Goal: Use online tool/utility: Utilize a website feature to perform a specific function

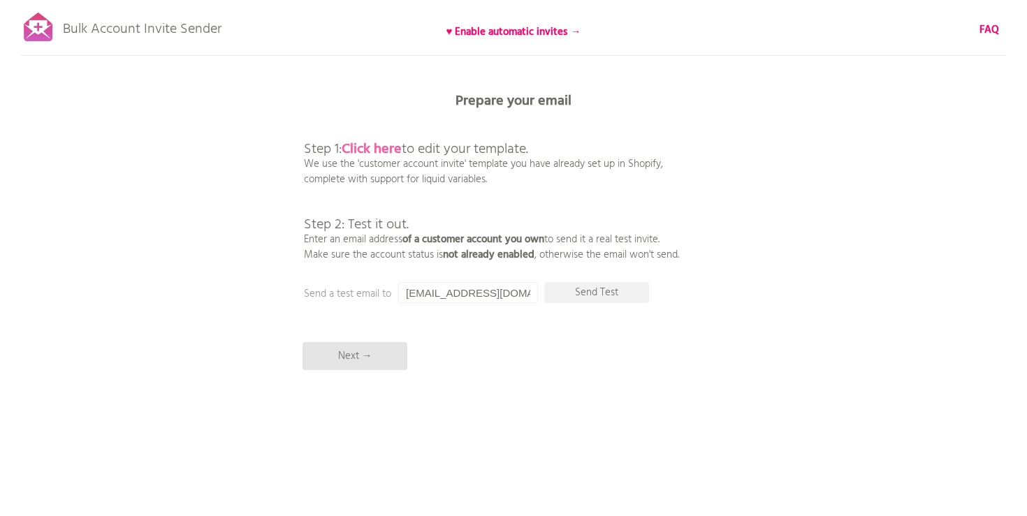
click at [386, 148] on b "Click here" at bounding box center [372, 149] width 60 height 22
click at [339, 351] on p "Next →" at bounding box center [354, 356] width 105 height 28
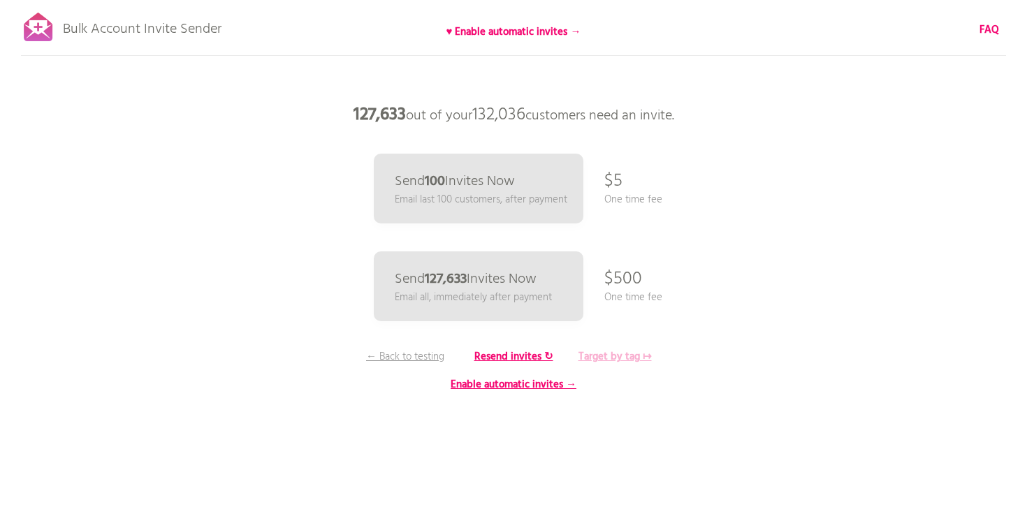
click at [622, 353] on b "Target by tag ↦" at bounding box center [614, 357] width 73 height 17
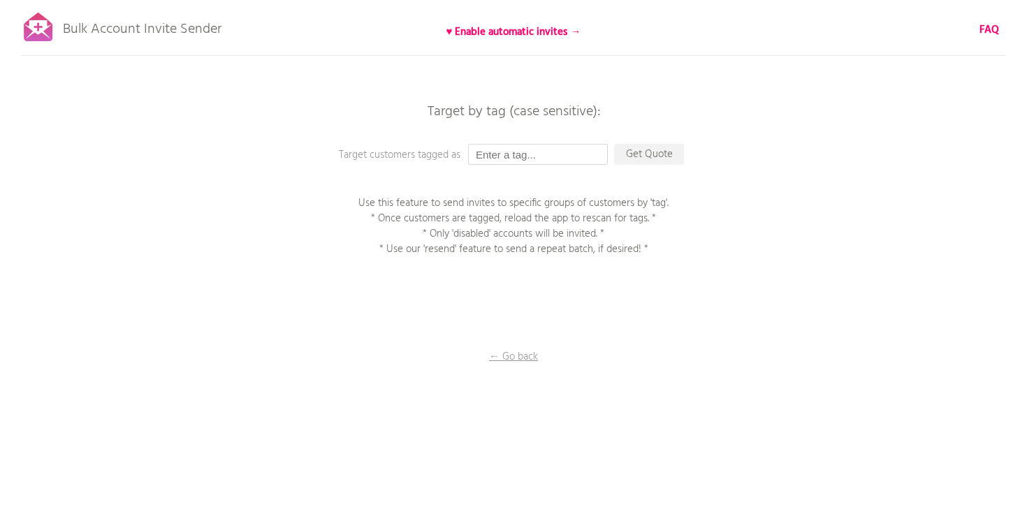
click at [505, 152] on input "text" at bounding box center [538, 154] width 140 height 21
type input "o"
type input "Orders Since 9.17"
click at [652, 156] on p "Get Quote" at bounding box center [649, 154] width 70 height 21
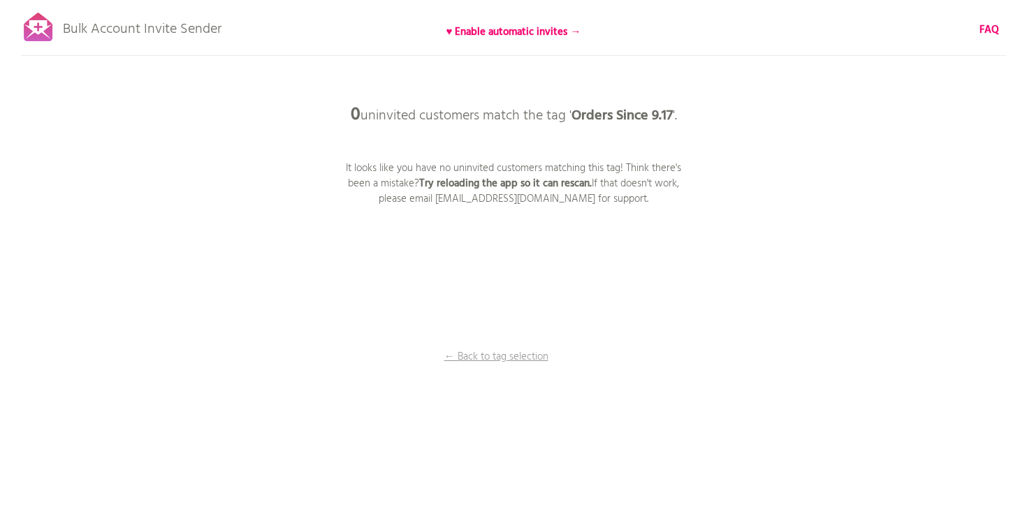
click at [145, 31] on p "Bulk Account Invite Sender" at bounding box center [142, 25] width 159 height 35
click at [37, 29] on div at bounding box center [38, 27] width 35 height 35
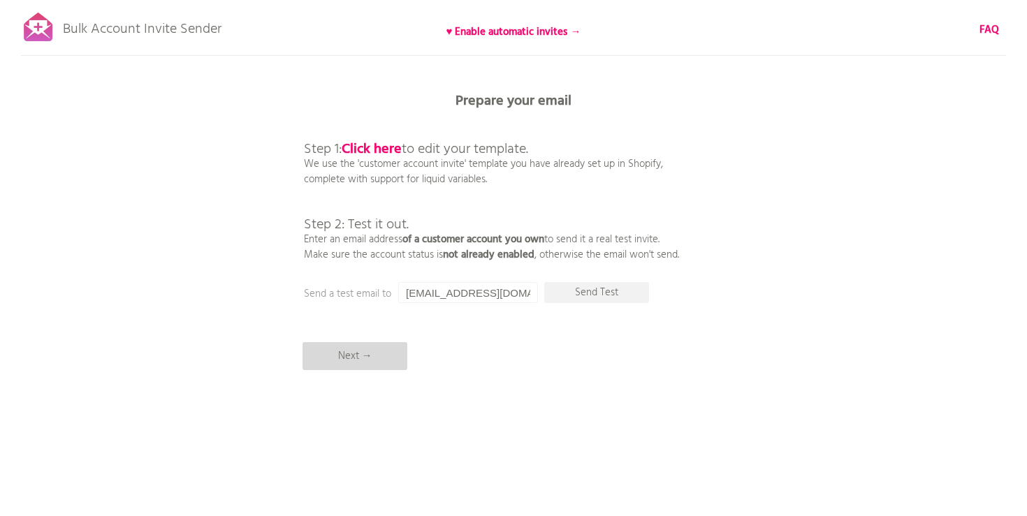
click at [362, 355] on p "Next →" at bounding box center [354, 356] width 105 height 28
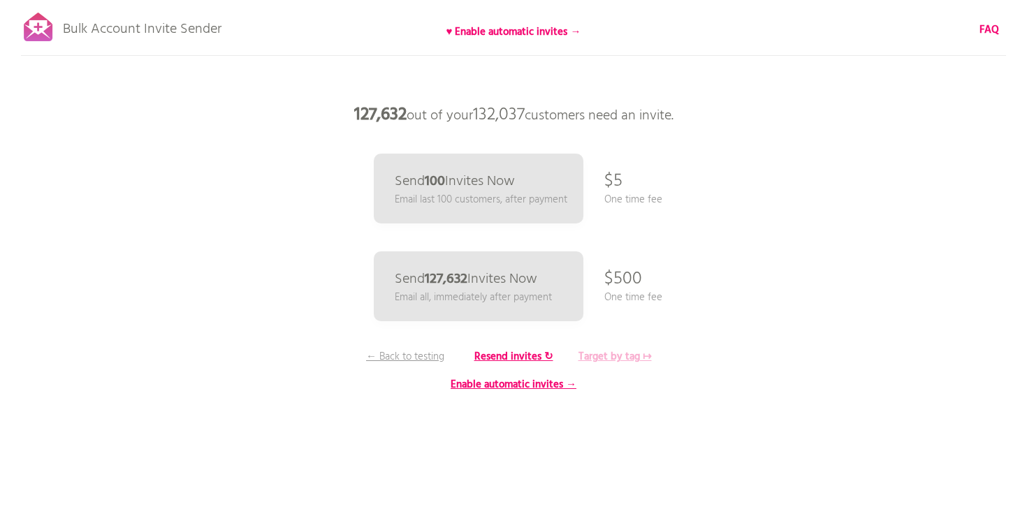
click at [616, 355] on b "Target by tag ↦" at bounding box center [614, 357] width 73 height 17
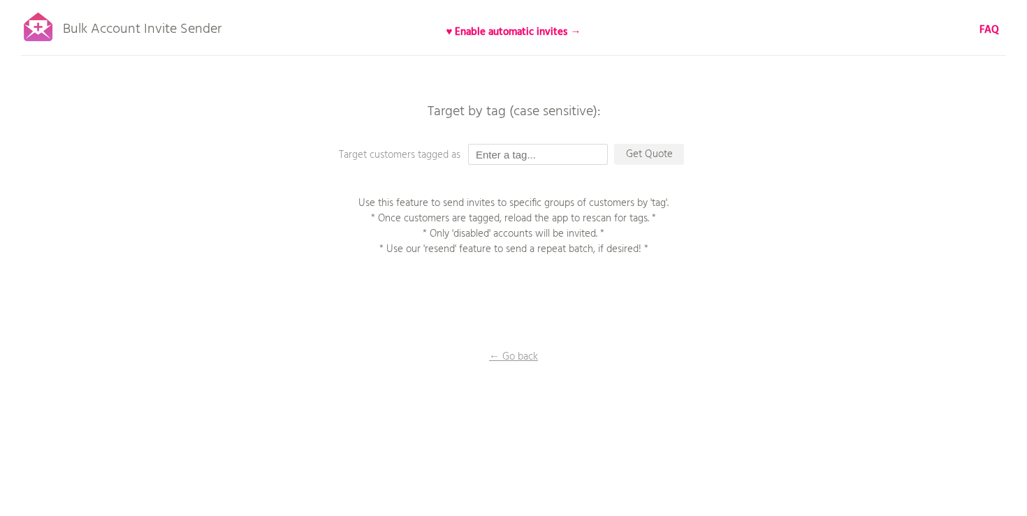
click at [511, 156] on input "text" at bounding box center [538, 154] width 140 height 21
type input "Orders 9.17-9.23"
click at [640, 154] on p "Get Quote" at bounding box center [649, 154] width 70 height 21
